Goal: Check status: Check status

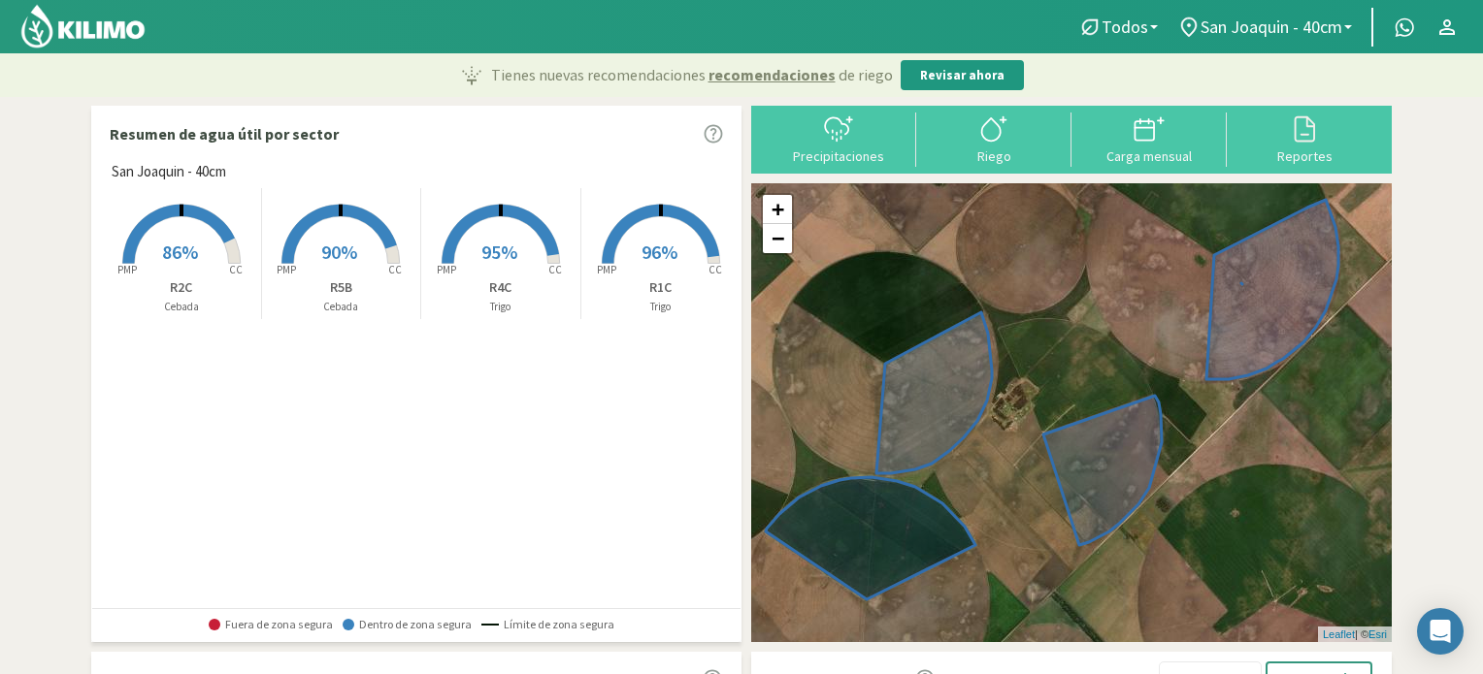
click at [355, 248] on rect at bounding box center [340, 265] width 155 height 155
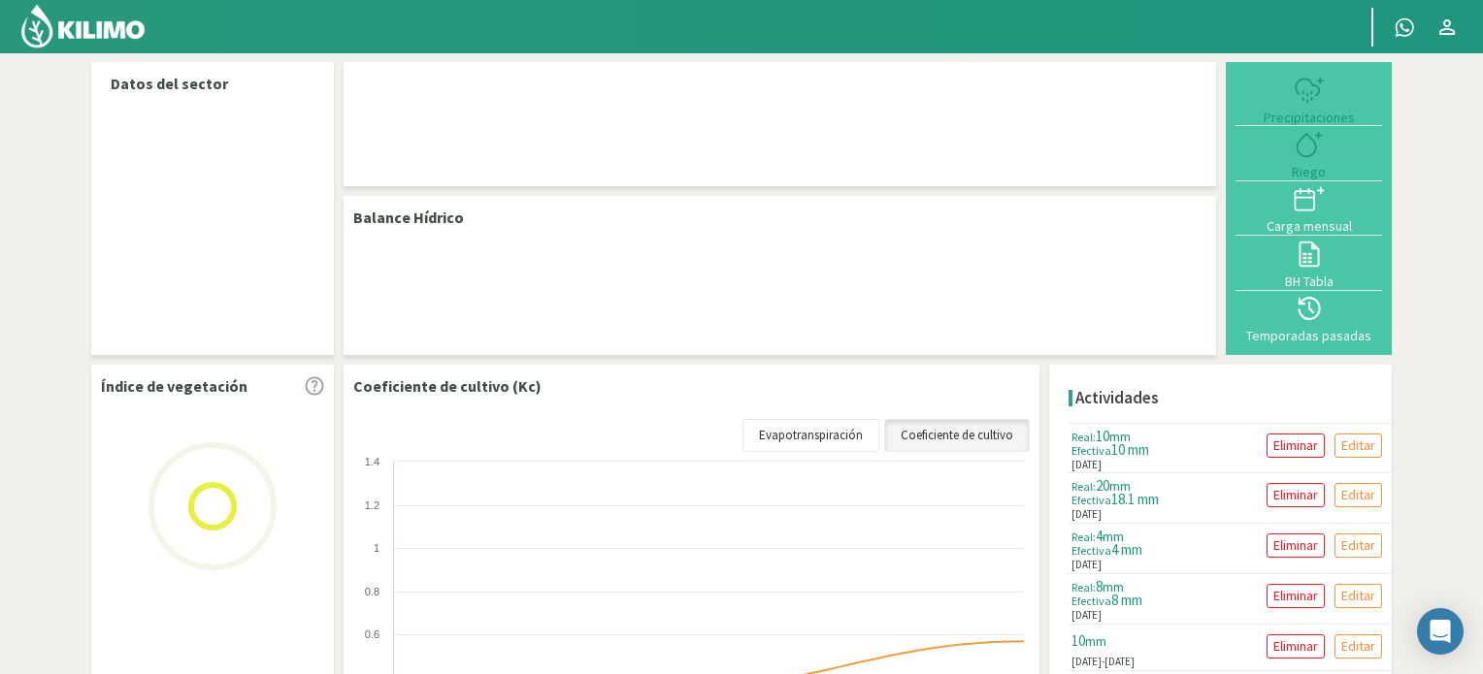
select select "1: Object"
select select "3: Object"
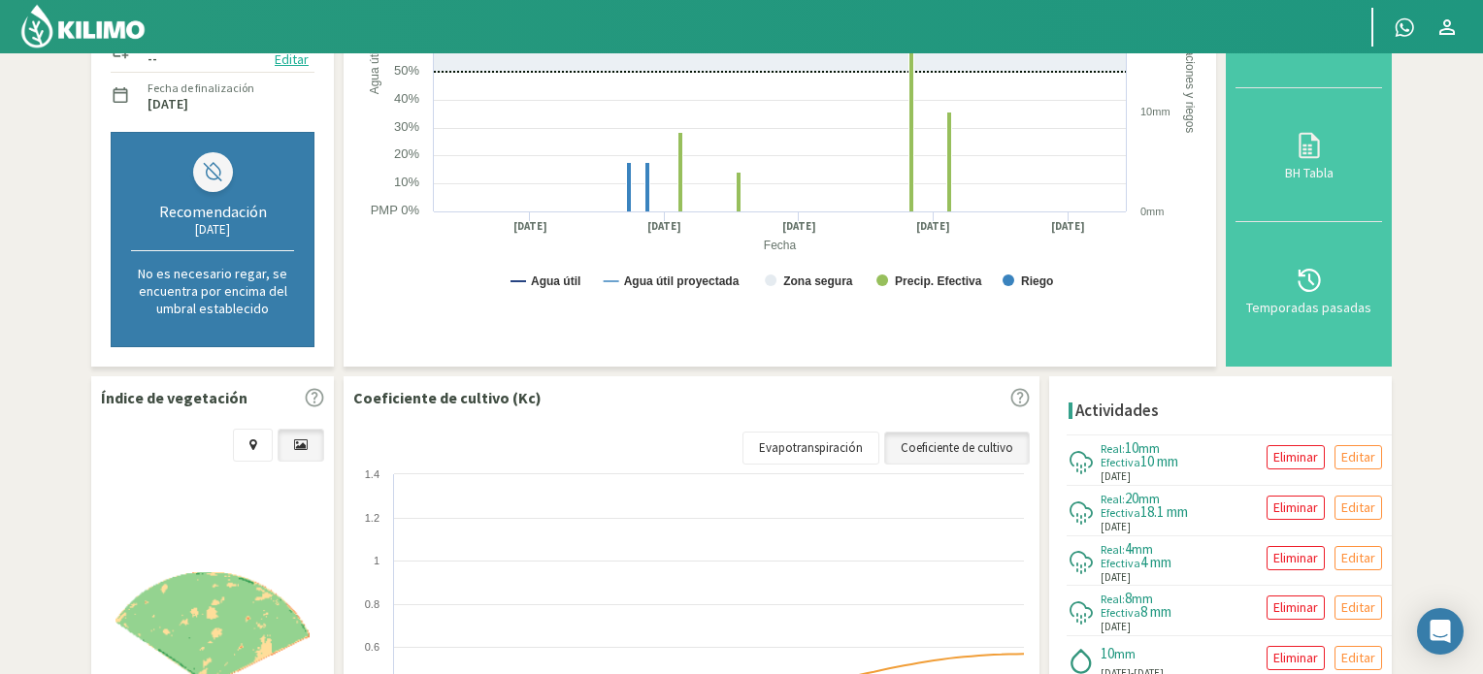
scroll to position [582, 0]
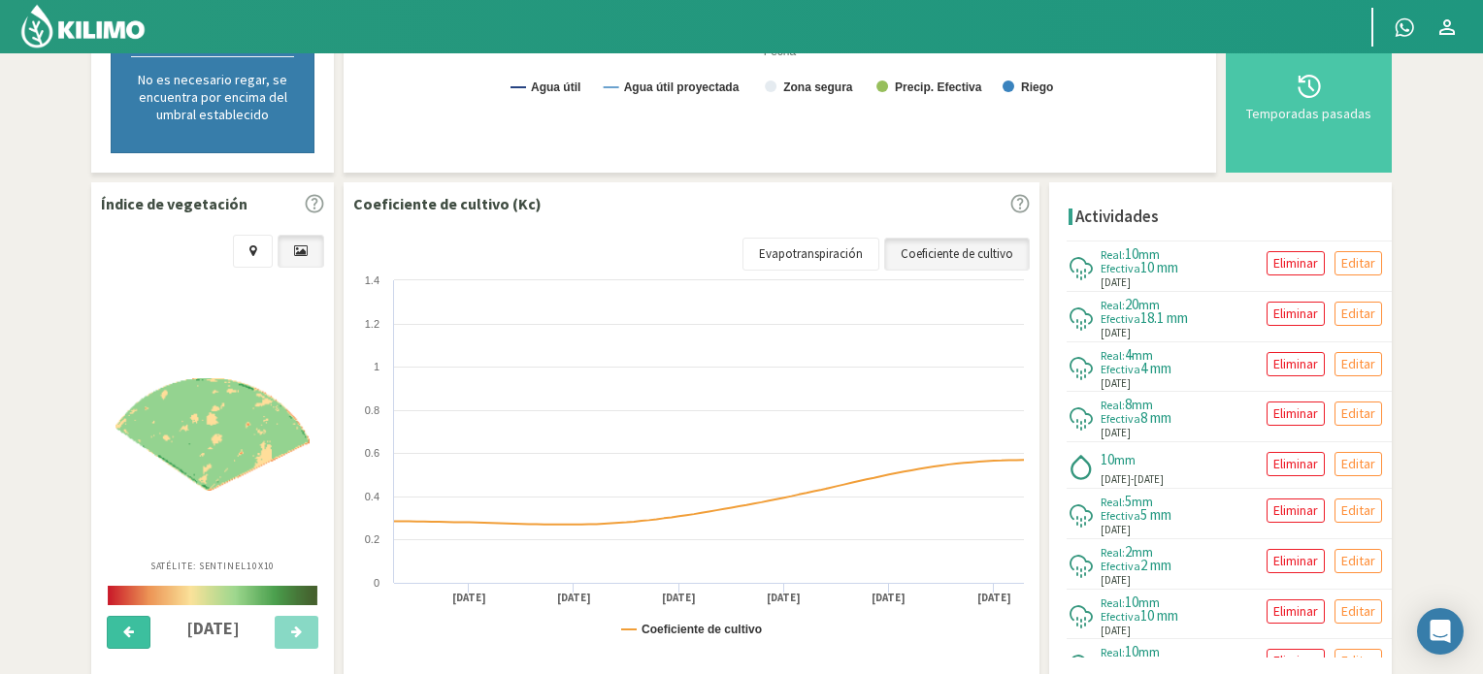
click at [128, 638] on button at bounding box center [129, 632] width 44 height 33
